Goal: Task Accomplishment & Management: Manage account settings

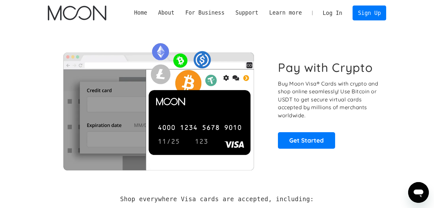
click at [333, 13] on link "Log In" at bounding box center [333, 13] width 30 height 14
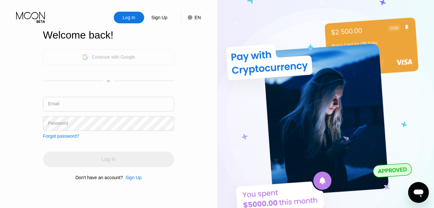
click at [107, 59] on div "Continue with Google" at bounding box center [113, 56] width 43 height 5
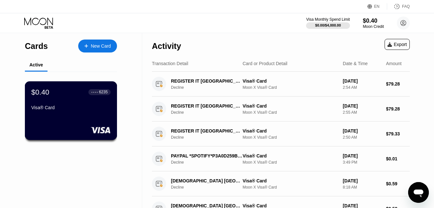
click at [85, 120] on div "$0.40 ● ● ● ● 6235 Visa® Card" at bounding box center [71, 110] width 93 height 59
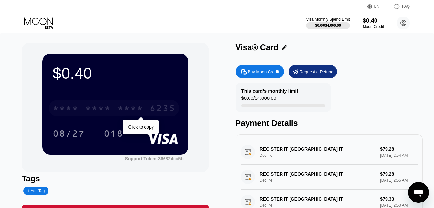
click at [113, 106] on div "* * * * * * * * * * * * 6235" at bounding box center [114, 108] width 131 height 16
